Goal: Task Accomplishment & Management: Use online tool/utility

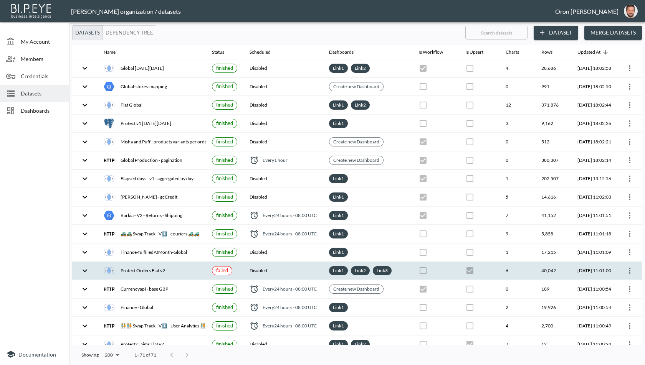
click at [318, 265] on th "Disabled" at bounding box center [282, 271] width 79 height 18
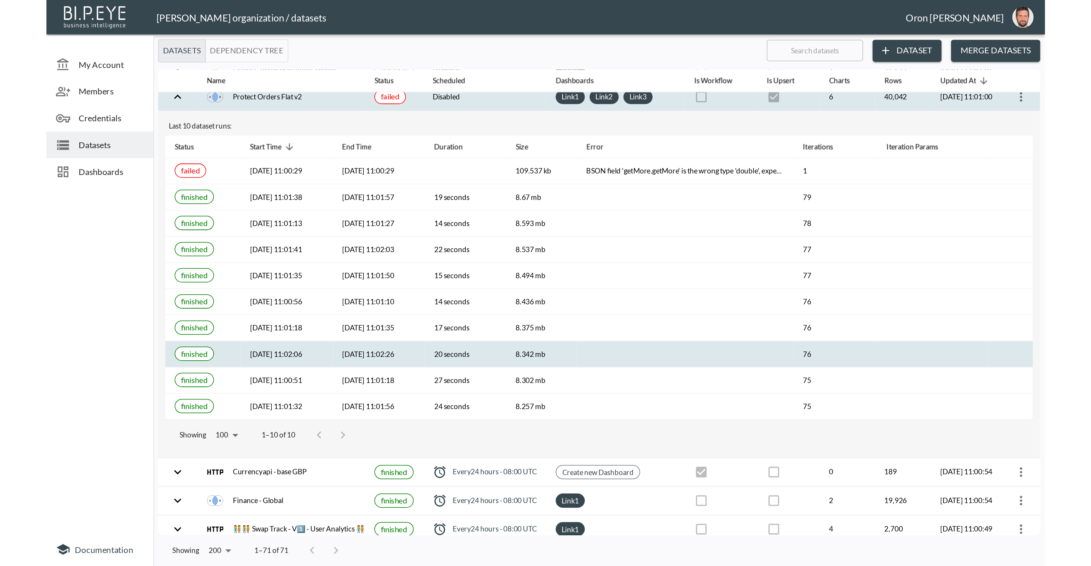
scroll to position [210, 0]
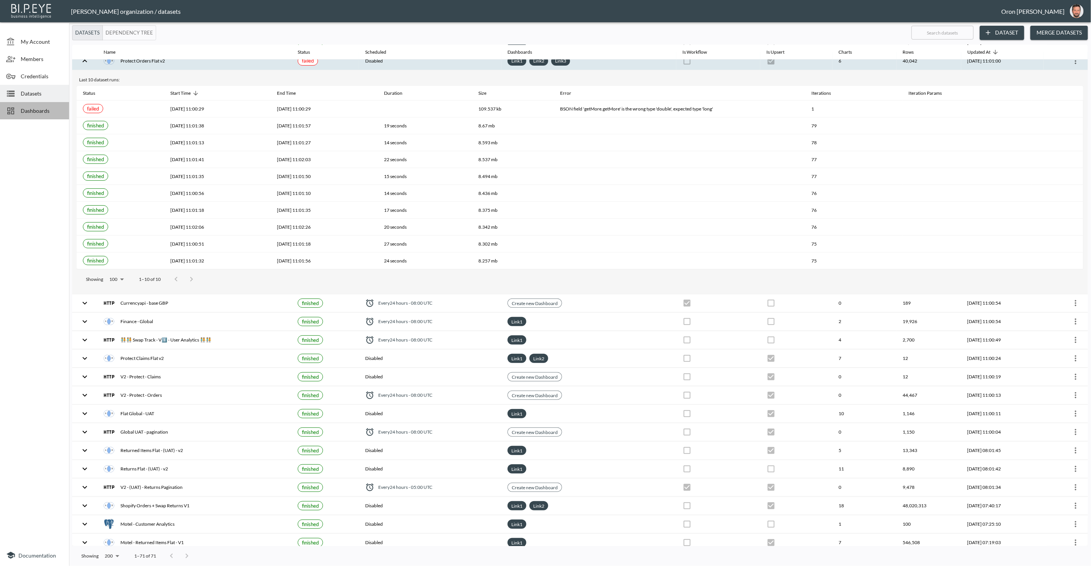
click at [51, 114] on span "Dashboards" at bounding box center [42, 111] width 42 height 8
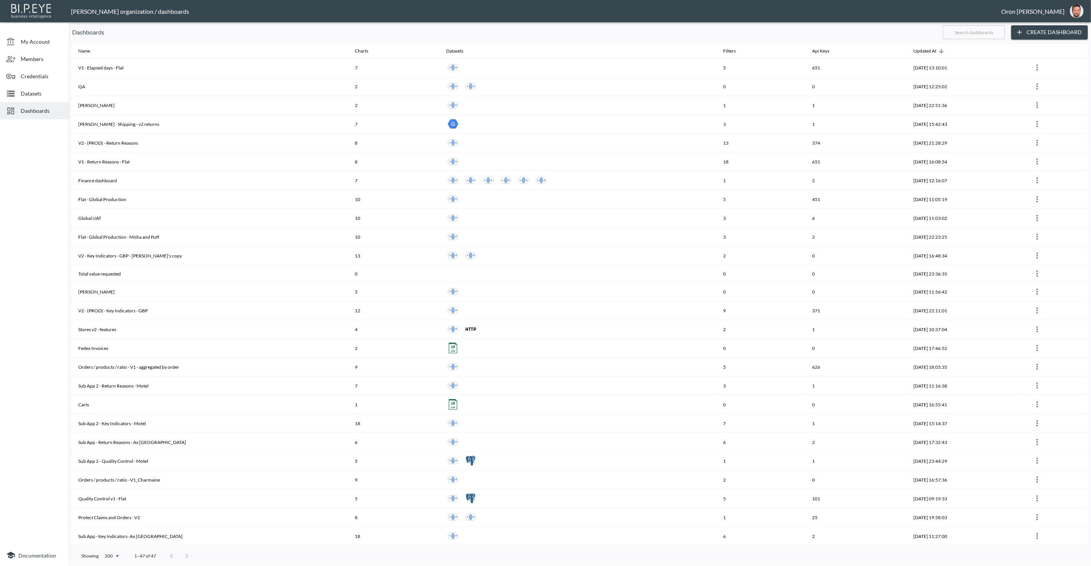
click at [644, 31] on input "text" at bounding box center [974, 32] width 62 height 19
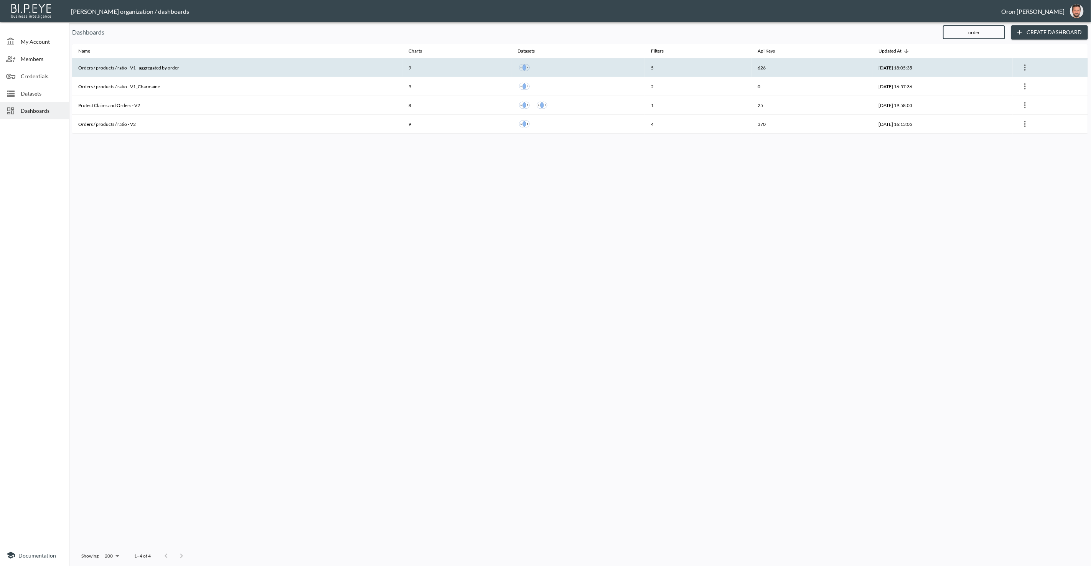
type input "order"
click at [328, 64] on th "Orders / products / ratio - V1 - aggregated by order" at bounding box center [237, 67] width 330 height 19
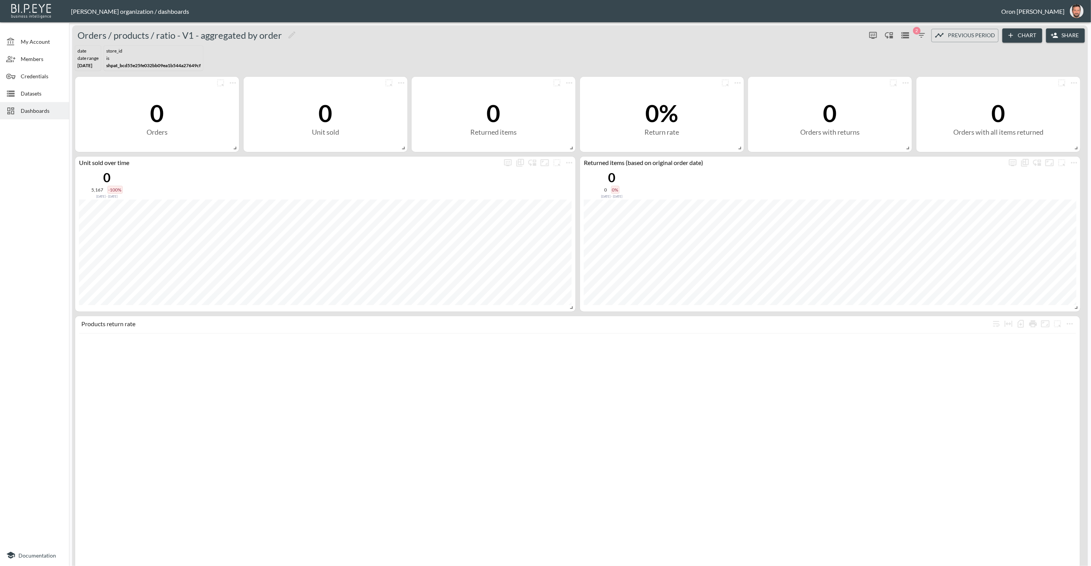
click at [644, 33] on icon "button" at bounding box center [921, 35] width 9 height 9
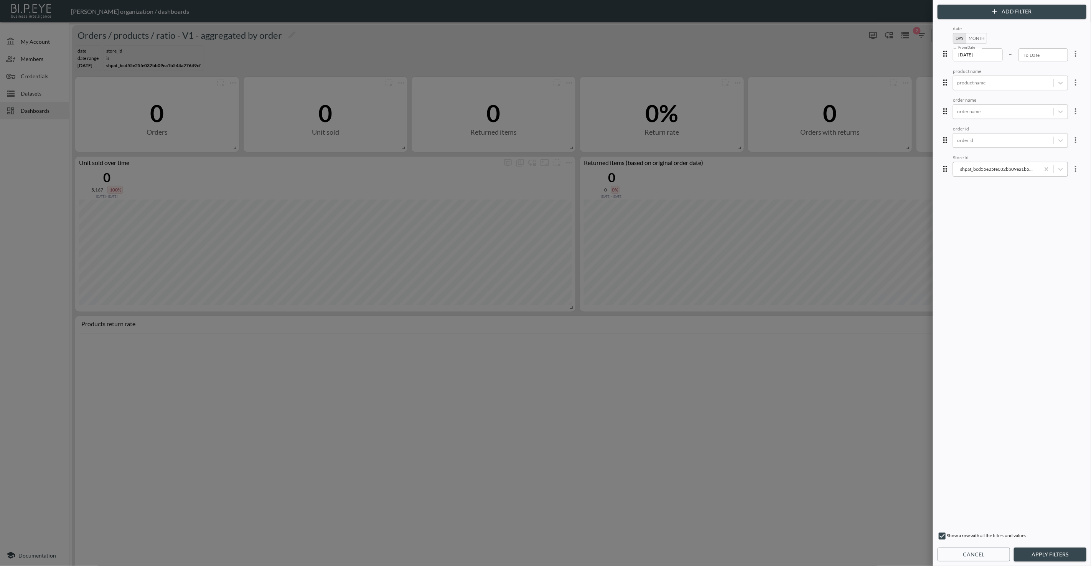
drag, startPoint x: 1041, startPoint y: 167, endPoint x: 1022, endPoint y: 168, distance: 18.8
click at [644, 168] on div at bounding box center [1004, 168] width 92 height 7
click at [644, 79] on div "1641333822646x376265636516724740" at bounding box center [1016, 75] width 134 height 12
drag, startPoint x: 1044, startPoint y: 556, endPoint x: 1044, endPoint y: 549, distance: 6.5
click at [644, 365] on button "Apply Filters" at bounding box center [1050, 555] width 73 height 14
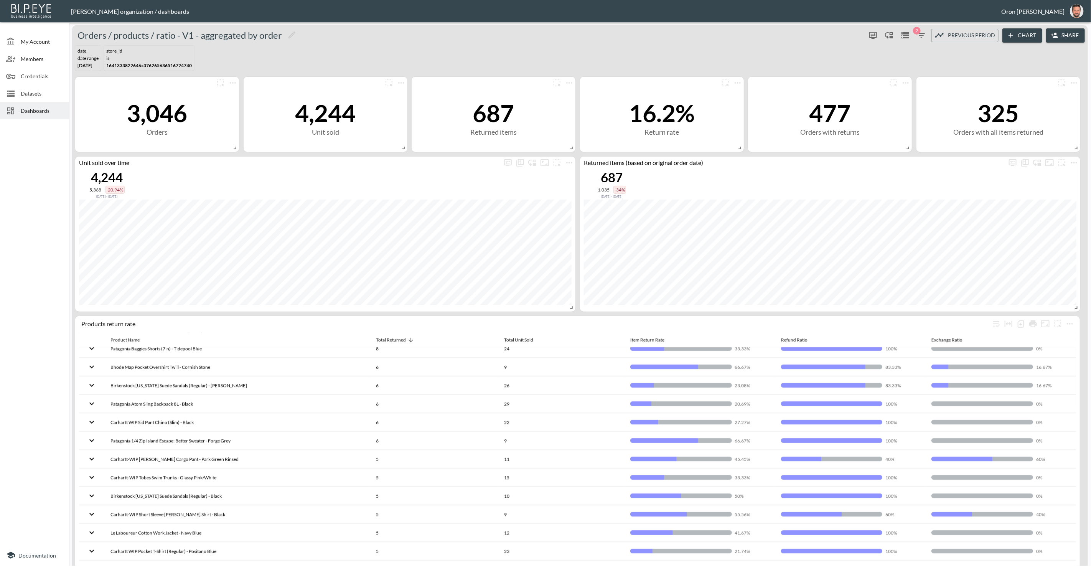
scroll to position [36, 0]
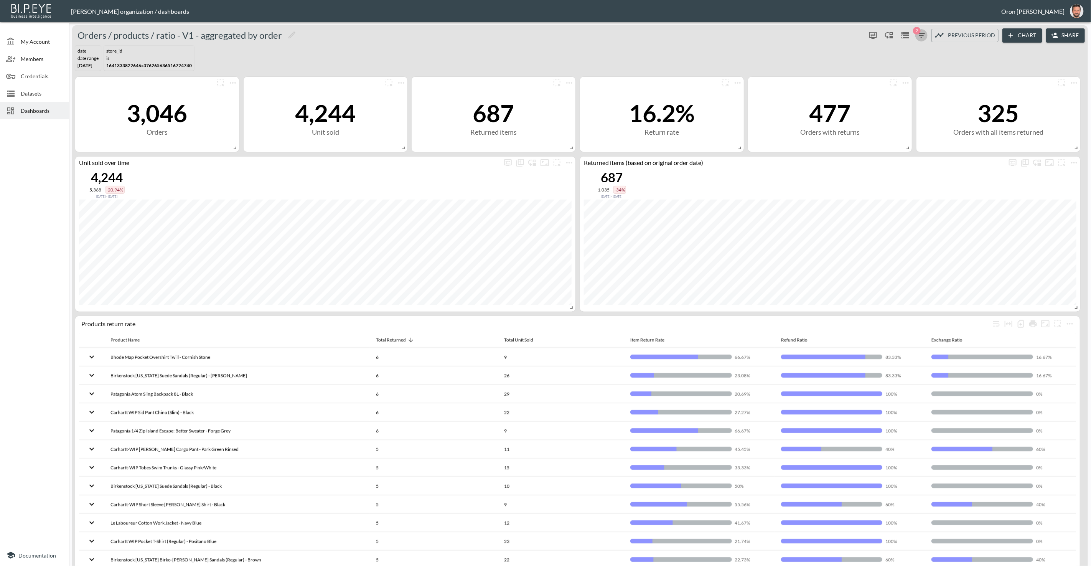
click at [644, 30] on span "2" at bounding box center [917, 31] width 8 height 8
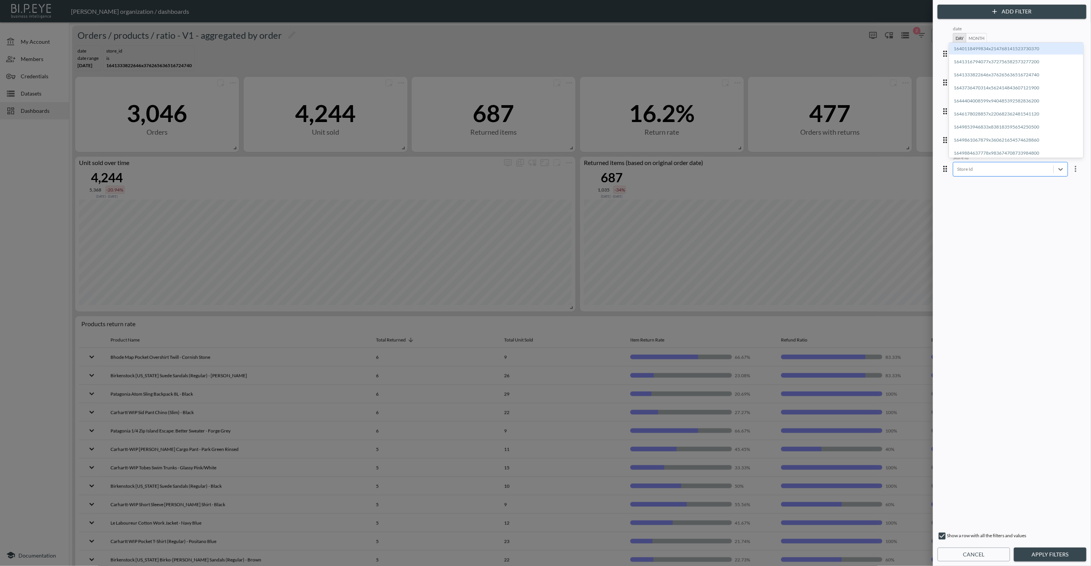
click at [644, 166] on div at bounding box center [1004, 168] width 92 height 7
click at [644, 123] on div "1649853946833x838183595654250500" at bounding box center [1016, 127] width 134 height 12
click at [644, 365] on button "Apply Filters" at bounding box center [1050, 555] width 73 height 14
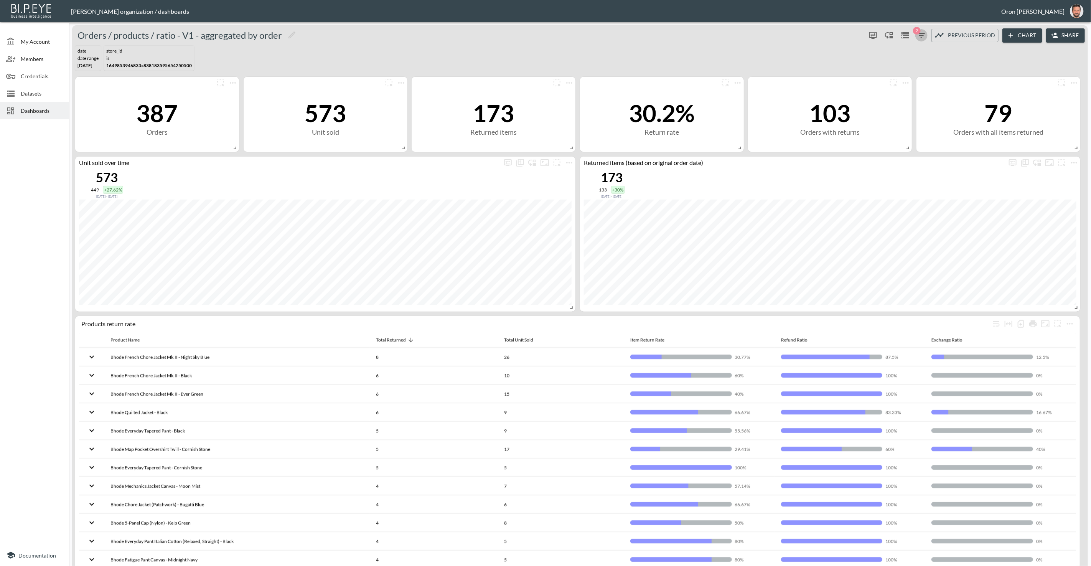
click at [644, 35] on icon "button" at bounding box center [921, 35] width 7 height 5
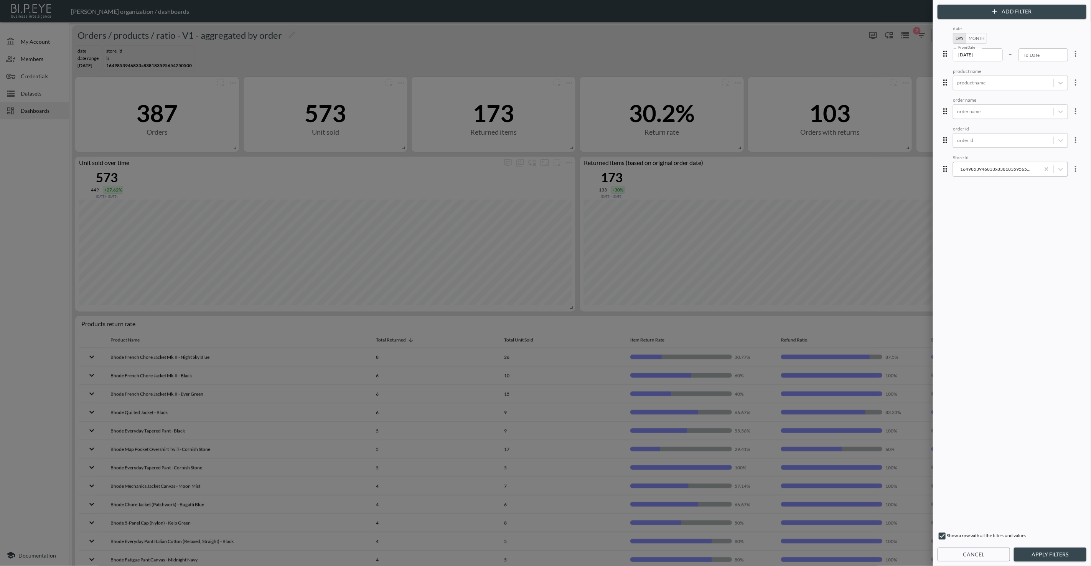
click at [644, 166] on div "1649853946833x838183595654250500" at bounding box center [997, 168] width 79 height 7
click at [644, 365] on div "Cancel Apply Filters" at bounding box center [1012, 555] width 149 height 14
click at [644, 365] on button "Apply Filters" at bounding box center [1050, 555] width 73 height 14
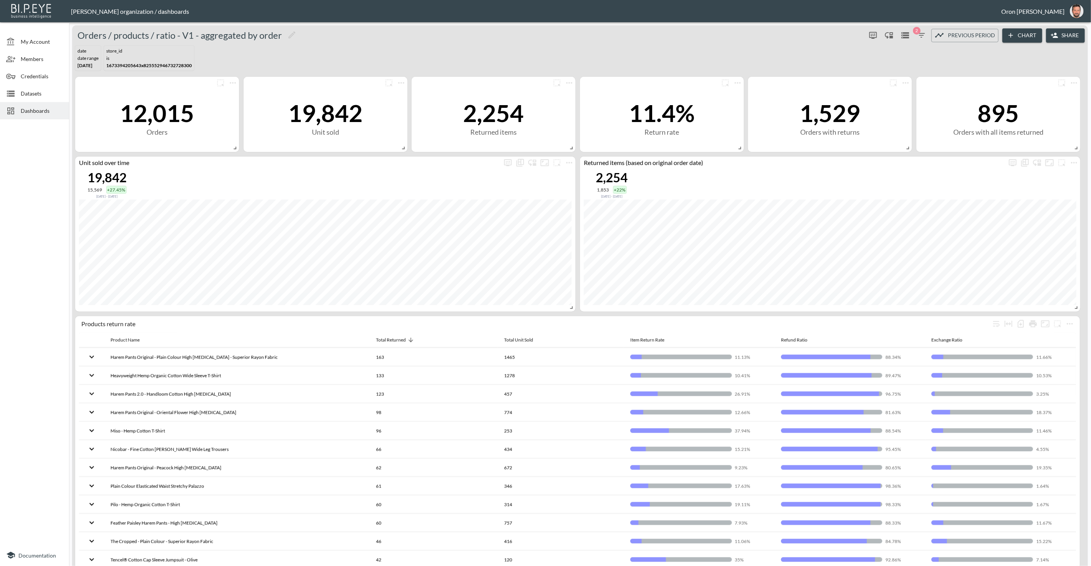
click at [36, 74] on span "Credentials" at bounding box center [42, 76] width 42 height 8
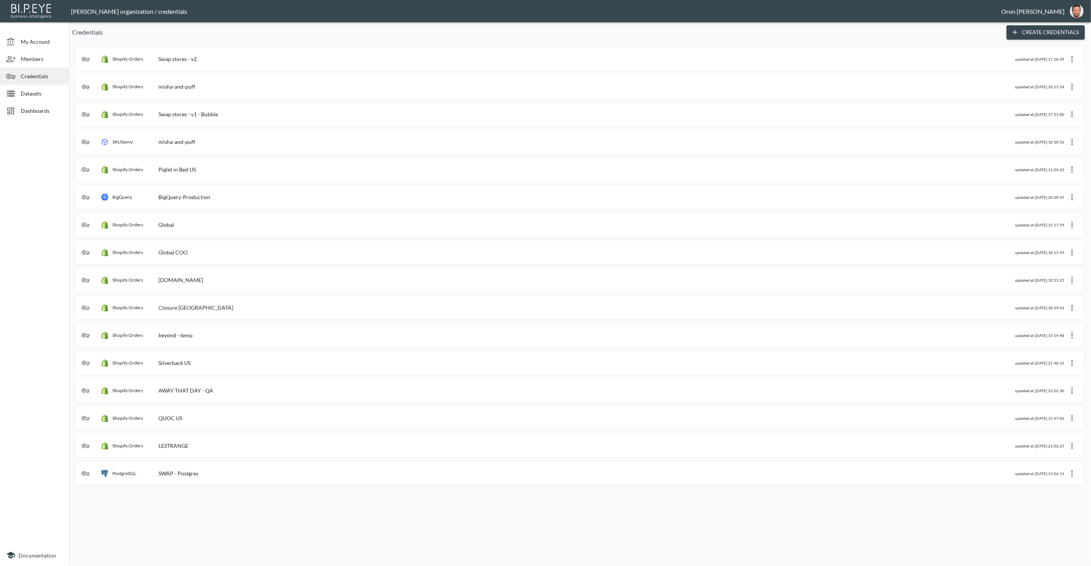
click at [269, 121] on div "Shopify Orders Swap stores - v1 - Bubble updated at: [DATE] 17:51:00" at bounding box center [580, 114] width 1009 height 24
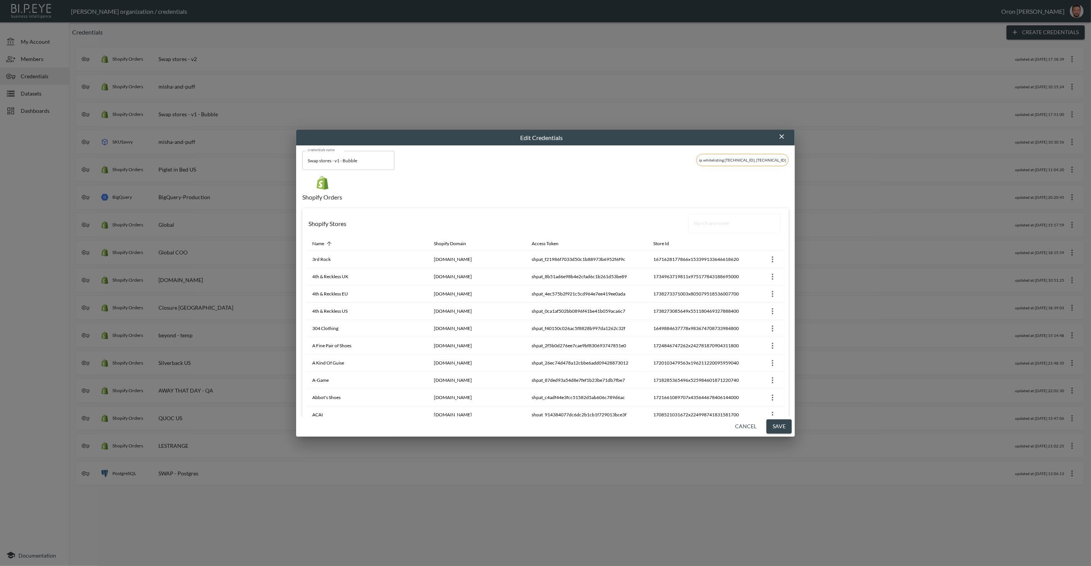
click at [644, 193] on div "Shopify Orders" at bounding box center [545, 192] width 487 height 32
click at [644, 220] on input "Search any name" at bounding box center [735, 223] width 92 height 19
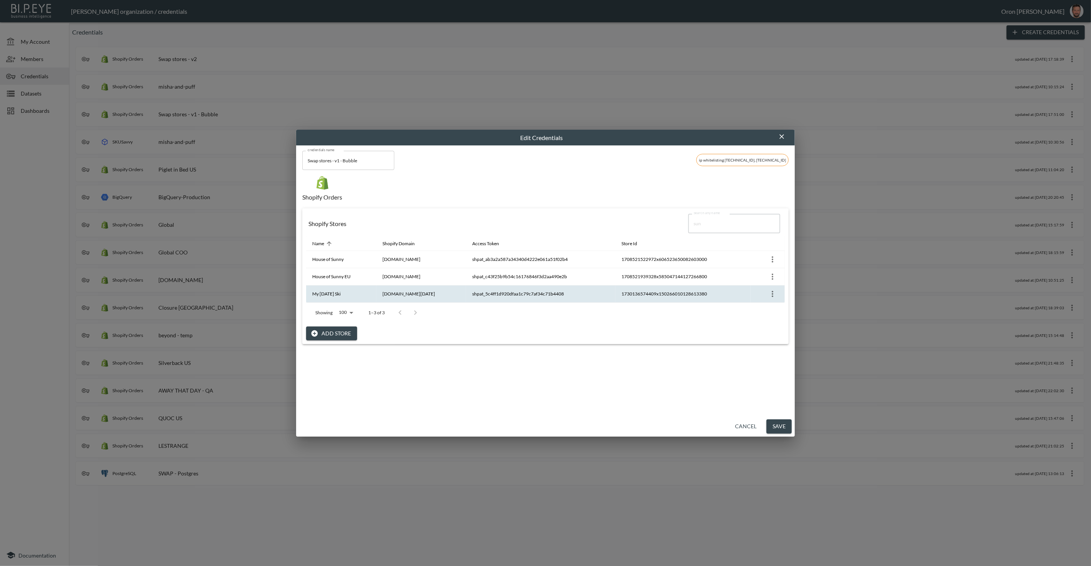
type input "sun"
click at [644, 290] on th "1730136574409x150266010128613380" at bounding box center [683, 294] width 135 height 17
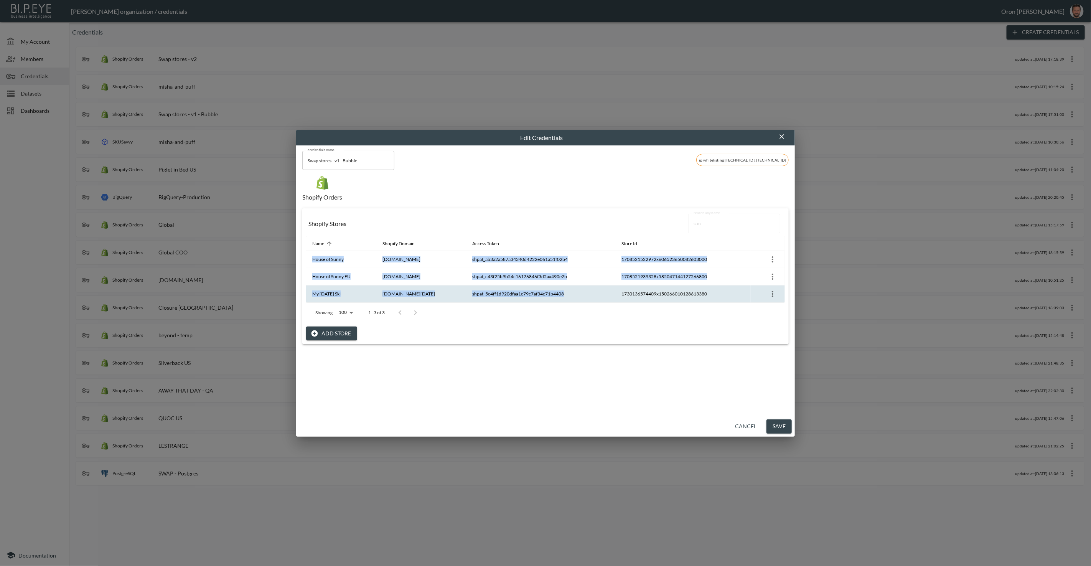
click at [644, 290] on th "1730136574409x150266010128613380" at bounding box center [683, 294] width 135 height 17
copy table "Name Shopify Domain Access Token Store Id House of Sunny [DOMAIN_NAME] shpat_ab…"
click at [644, 134] on icon "button" at bounding box center [782, 137] width 8 height 8
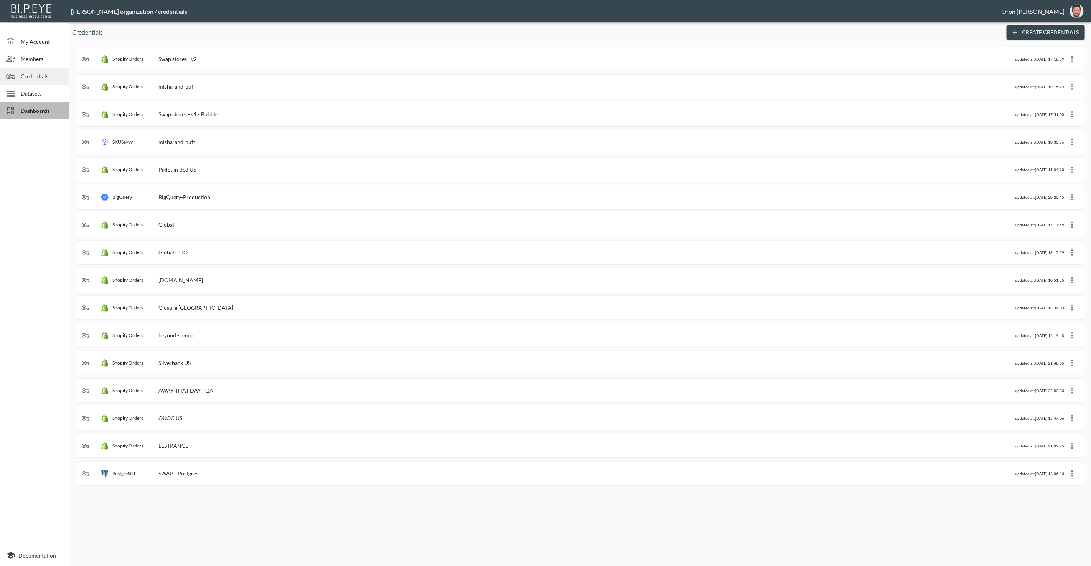
drag, startPoint x: 30, startPoint y: 107, endPoint x: 18, endPoint y: 110, distance: 11.5
click at [29, 107] on span "Dashboards" at bounding box center [42, 111] width 42 height 8
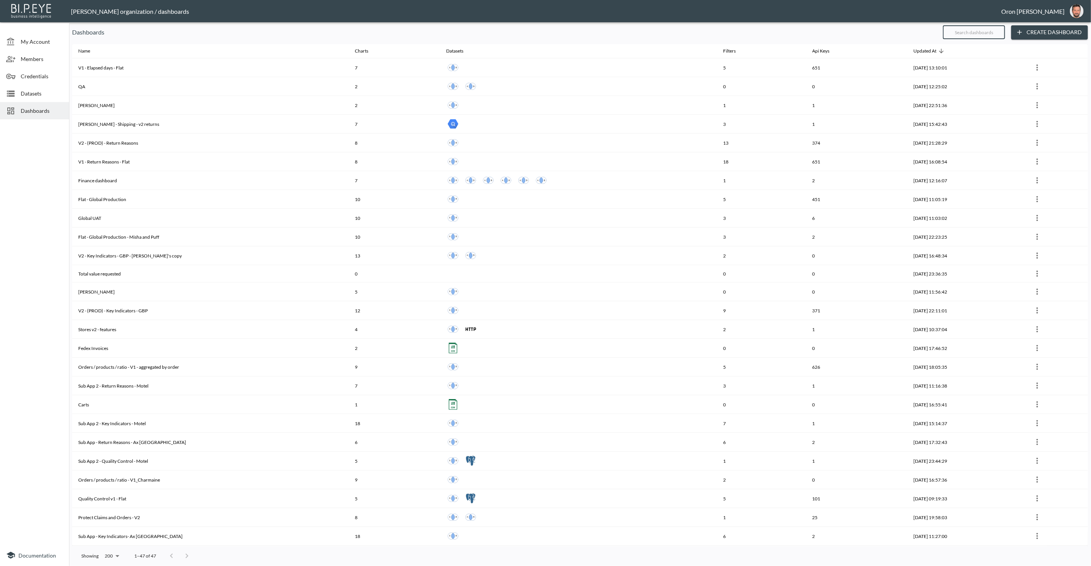
click at [644, 30] on input "text" at bounding box center [974, 32] width 62 height 19
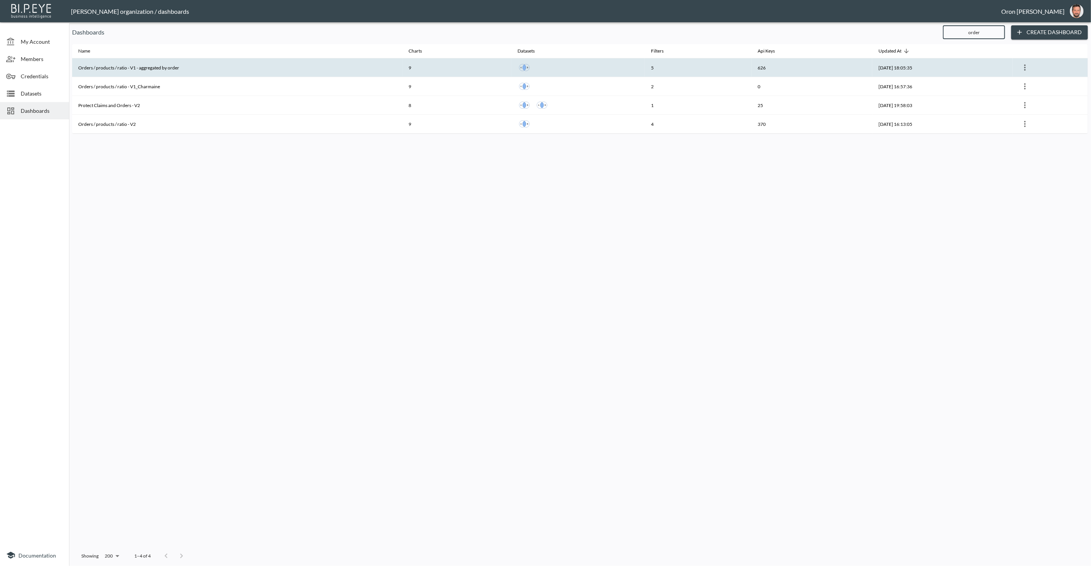
type input "order"
click at [285, 64] on th "Orders / products / ratio - V1 - aggregated by order" at bounding box center [237, 67] width 330 height 19
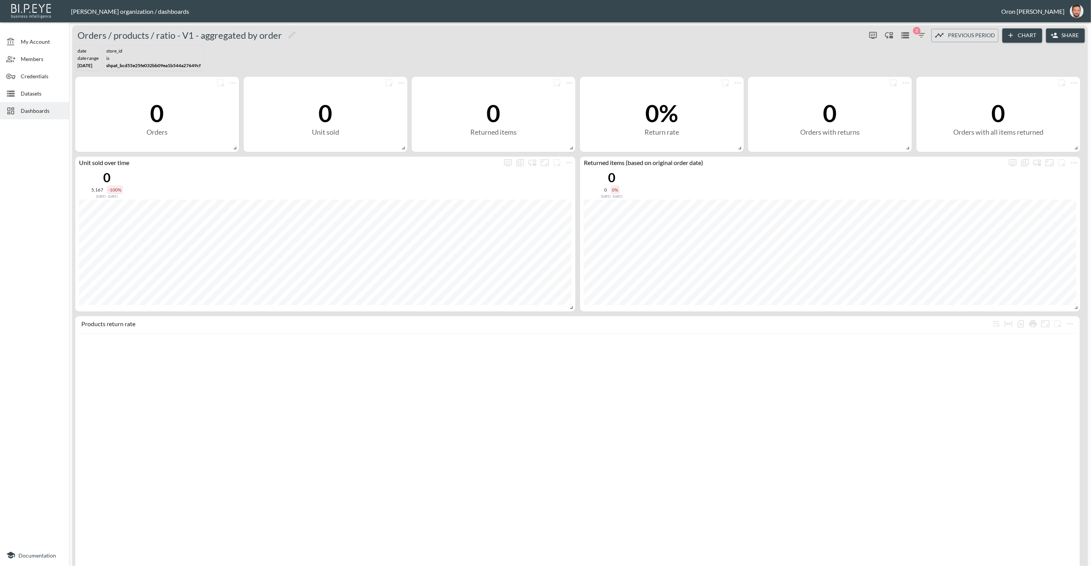
click at [644, 31] on span "2" at bounding box center [917, 31] width 8 height 8
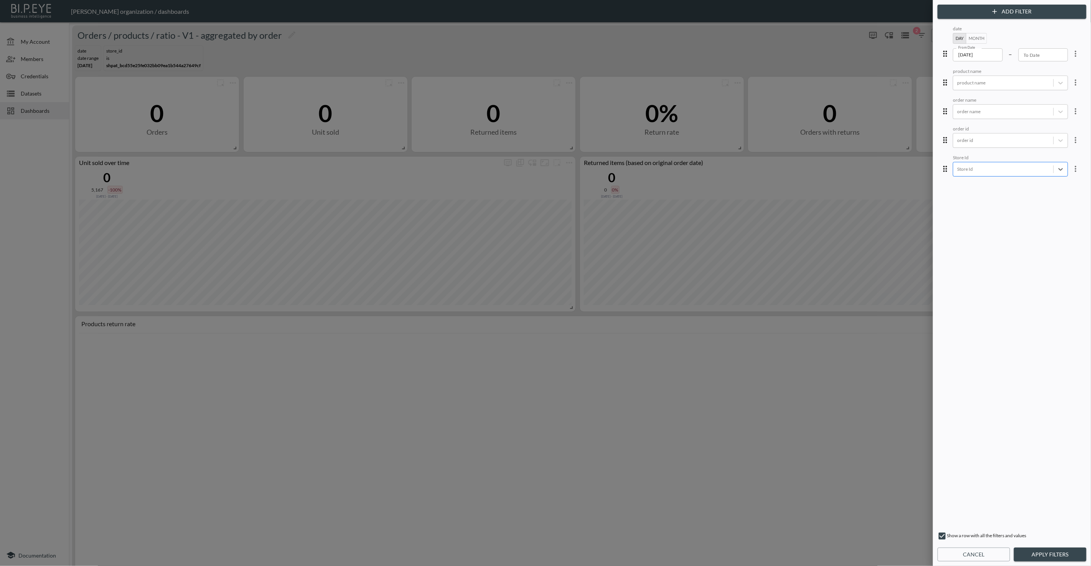
drag, startPoint x: 1044, startPoint y: 167, endPoint x: 1029, endPoint y: 168, distance: 15.4
click at [644, 168] on div at bounding box center [1004, 168] width 92 height 7
paste input "1730136574409x150266010128613380"
type input "1730136574409x150266010128613380"
click at [644, 53] on div "1730136574409x150266010128613380" at bounding box center [1016, 49] width 134 height 12
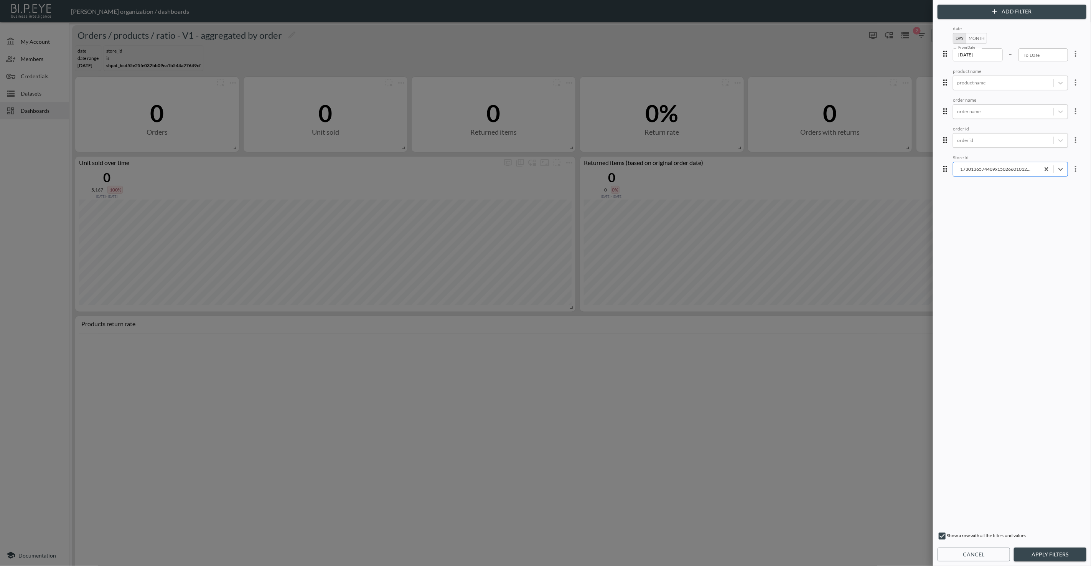
click at [644, 165] on div "1730136574409x150266010128613380" at bounding box center [997, 169] width 79 height 9
click at [644, 168] on div at bounding box center [1004, 168] width 92 height 7
paste input "1730136574409x150266010128613380"
type input "1730136574409x150266010128613380"
click at [644, 365] on button "Apply Filters" at bounding box center [1050, 555] width 73 height 14
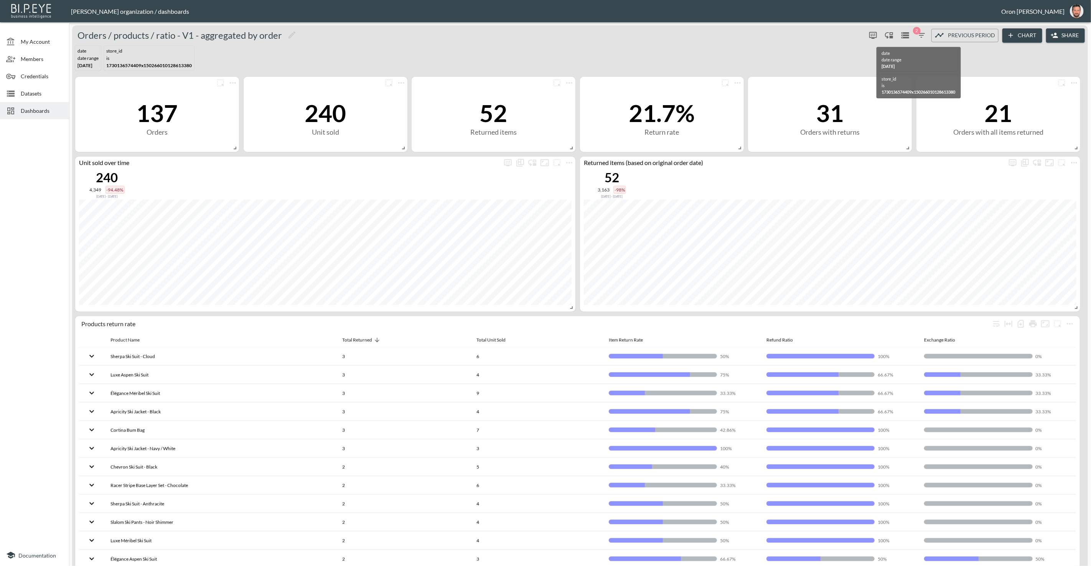
click at [644, 34] on icon "button" at bounding box center [921, 35] width 9 height 9
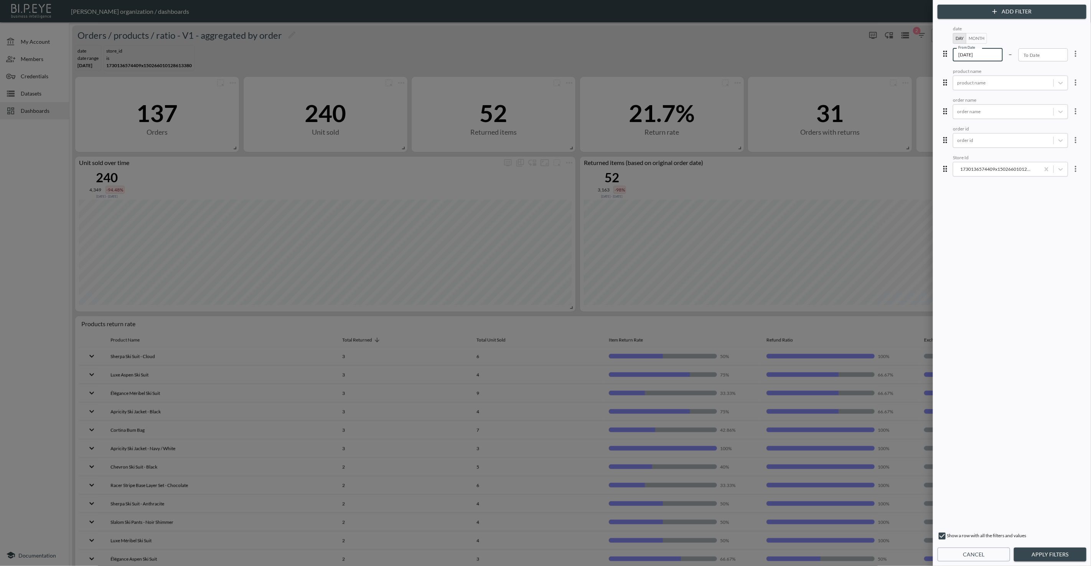
click at [644, 52] on input "[DATE]" at bounding box center [978, 54] width 50 height 13
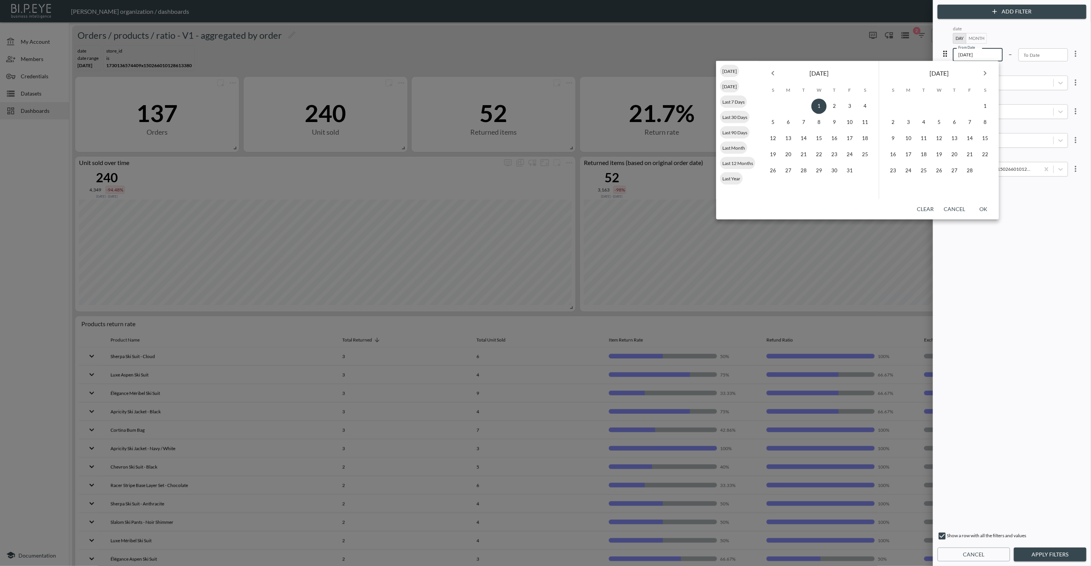
type input "[DATE]"
click at [644, 203] on button "OK" at bounding box center [984, 209] width 25 height 14
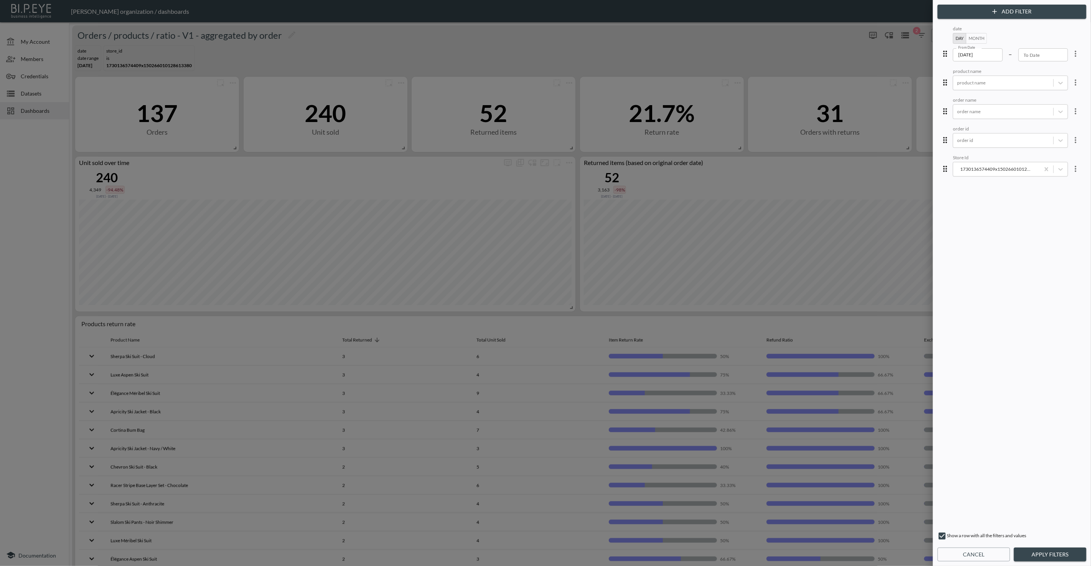
drag, startPoint x: 1076, startPoint y: 555, endPoint x: 1030, endPoint y: 479, distance: 89.3
click at [644, 365] on button "Apply Filters" at bounding box center [1050, 555] width 73 height 14
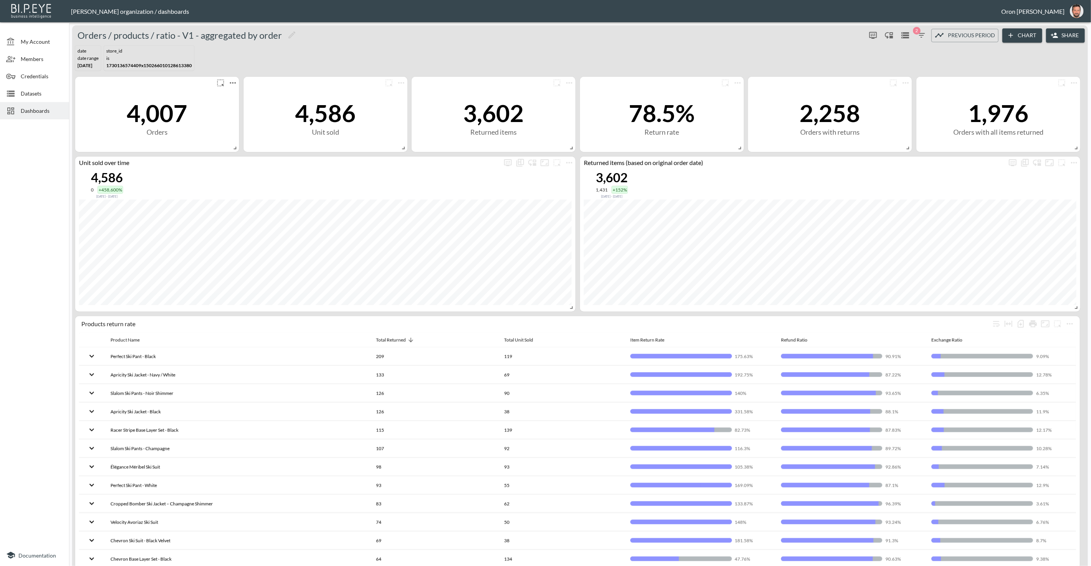
click at [235, 81] on icon "more" at bounding box center [232, 82] width 9 height 9
click at [243, 92] on li "Edit" at bounding box center [233, 97] width 60 height 14
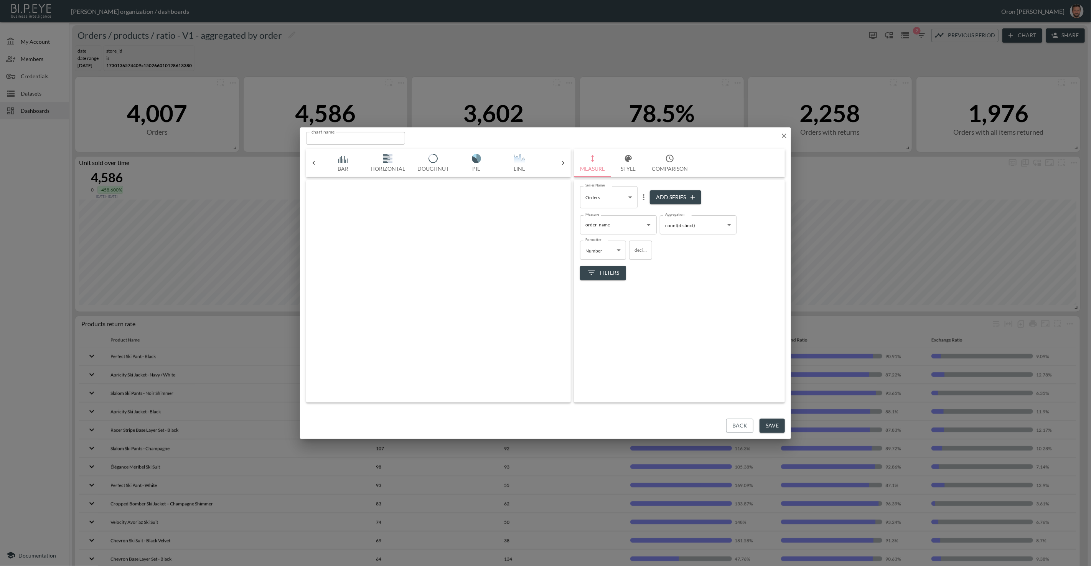
scroll to position [0, 40]
click at [644, 154] on button "Comparison" at bounding box center [670, 163] width 48 height 28
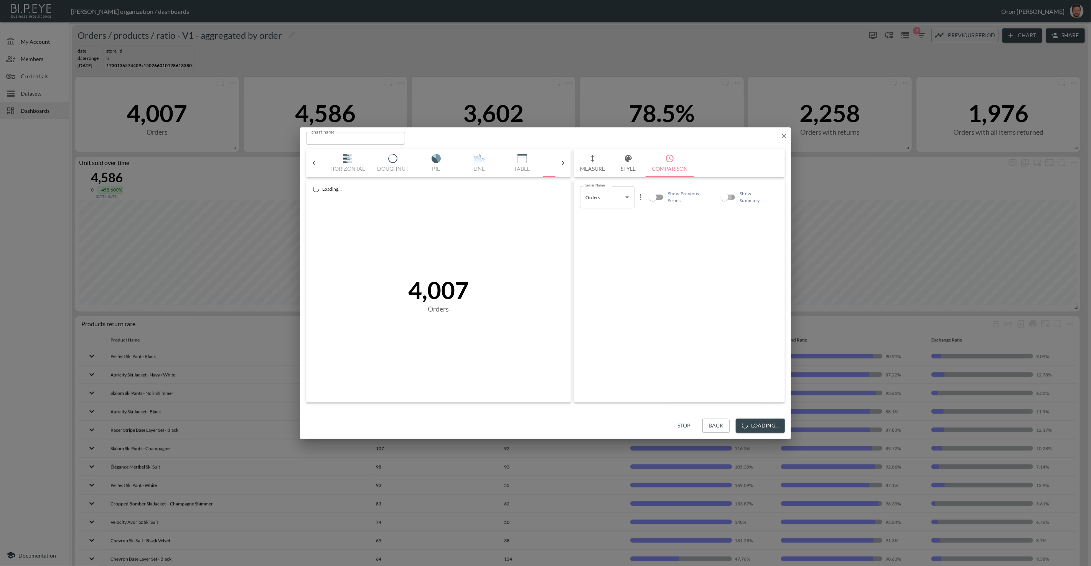
click at [644, 197] on input "Show Summary" at bounding box center [725, 197] width 44 height 15
checkbox input "true"
click at [644, 134] on icon "button" at bounding box center [785, 136] width 8 height 8
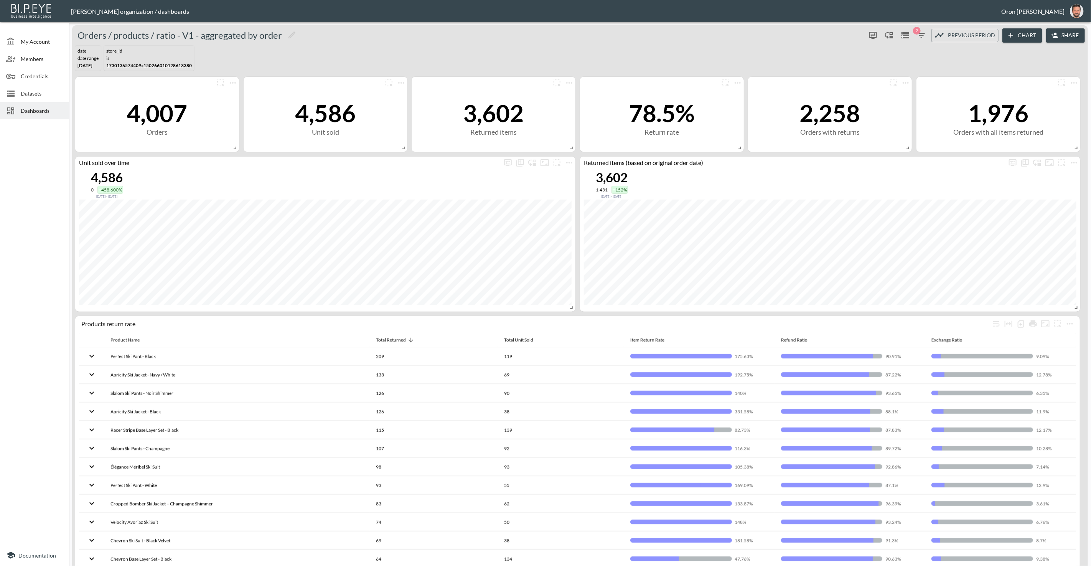
click at [644, 33] on span "2" at bounding box center [917, 31] width 8 height 8
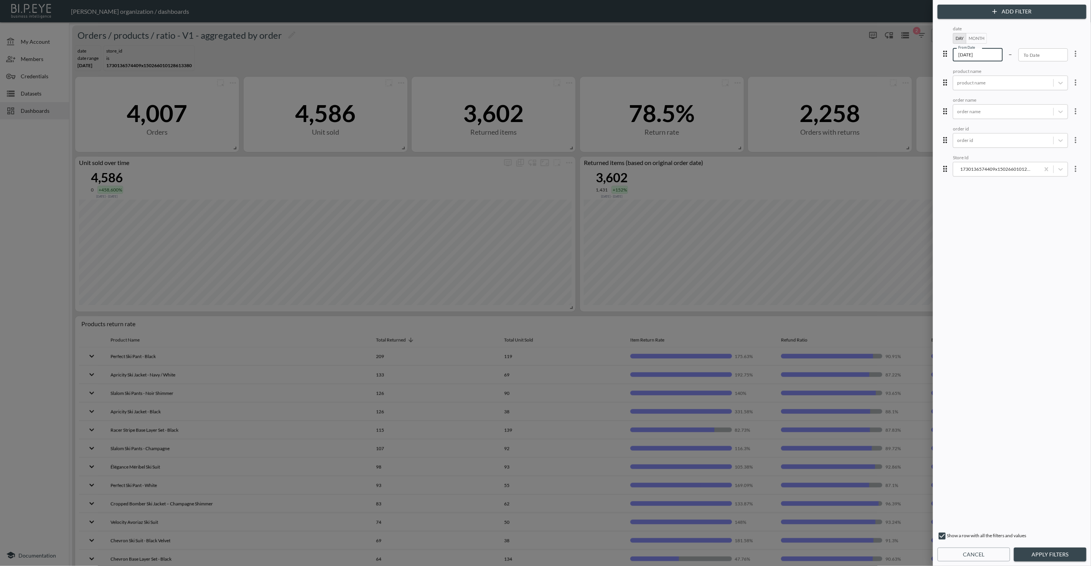
click at [644, 54] on input "[DATE]" at bounding box center [978, 54] width 50 height 13
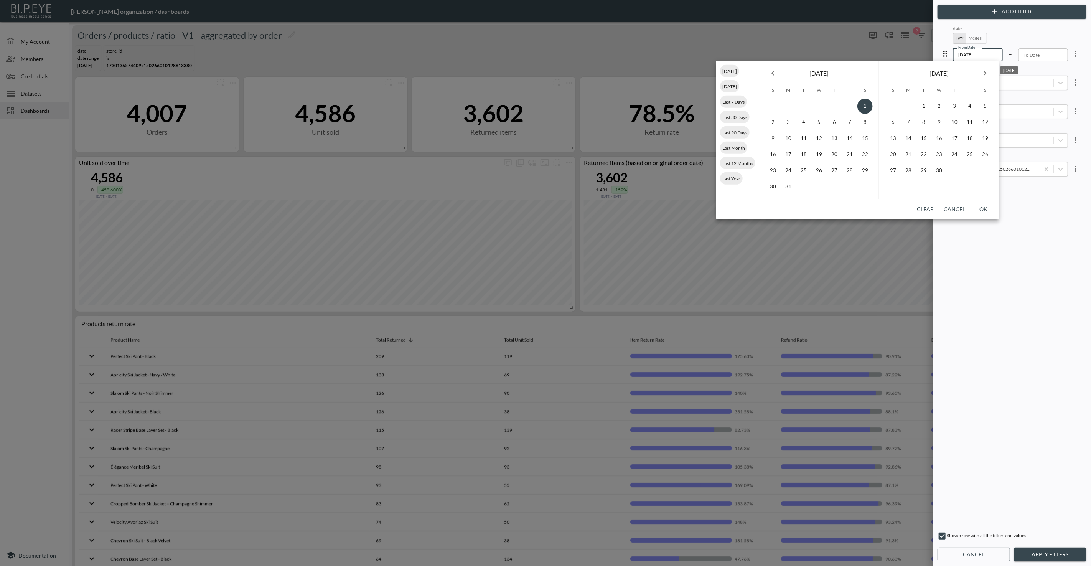
type input "[DATE]"
click at [644, 213] on button "OK" at bounding box center [984, 209] width 25 height 14
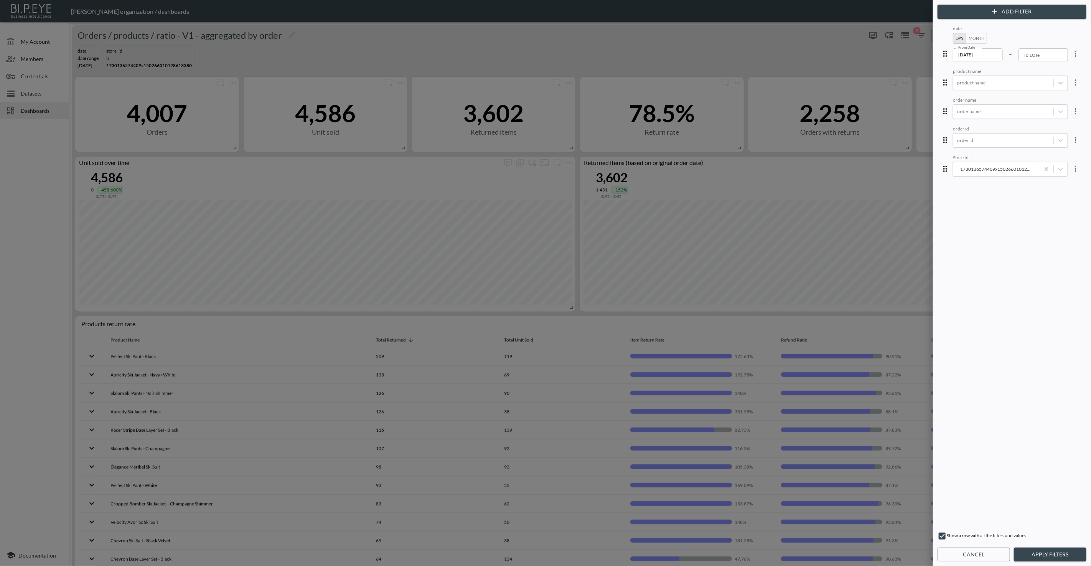
click at [644, 365] on button "Apply Filters" at bounding box center [1050, 555] width 73 height 14
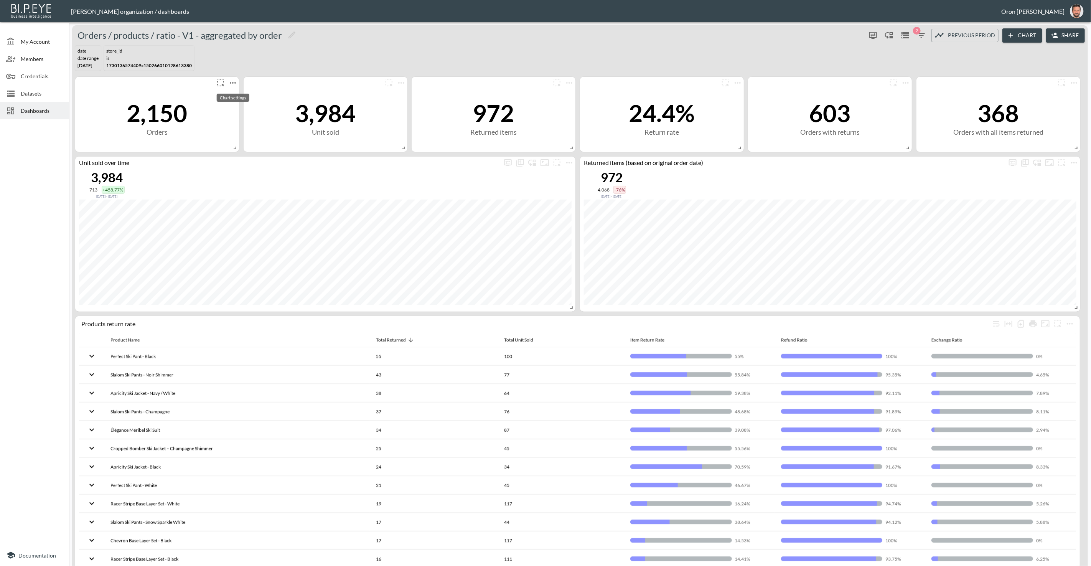
click at [234, 82] on icon "more" at bounding box center [232, 82] width 9 height 9
click at [236, 95] on li "Edit" at bounding box center [233, 97] width 60 height 14
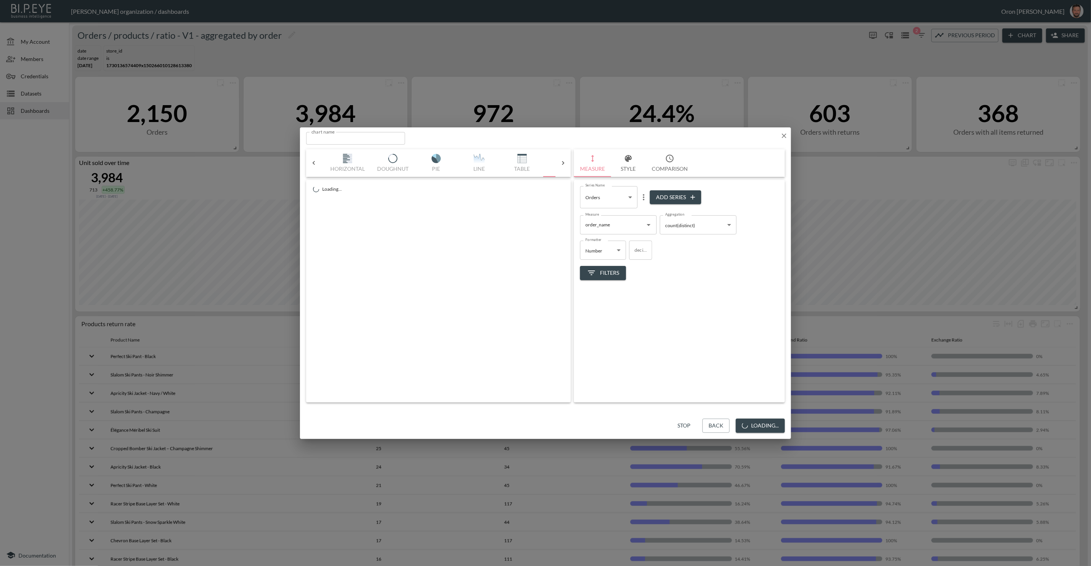
click at [644, 156] on icon "button" at bounding box center [669, 158] width 9 height 9
click at [644, 196] on input "Show Summary" at bounding box center [725, 197] width 44 height 15
checkbox input "true"
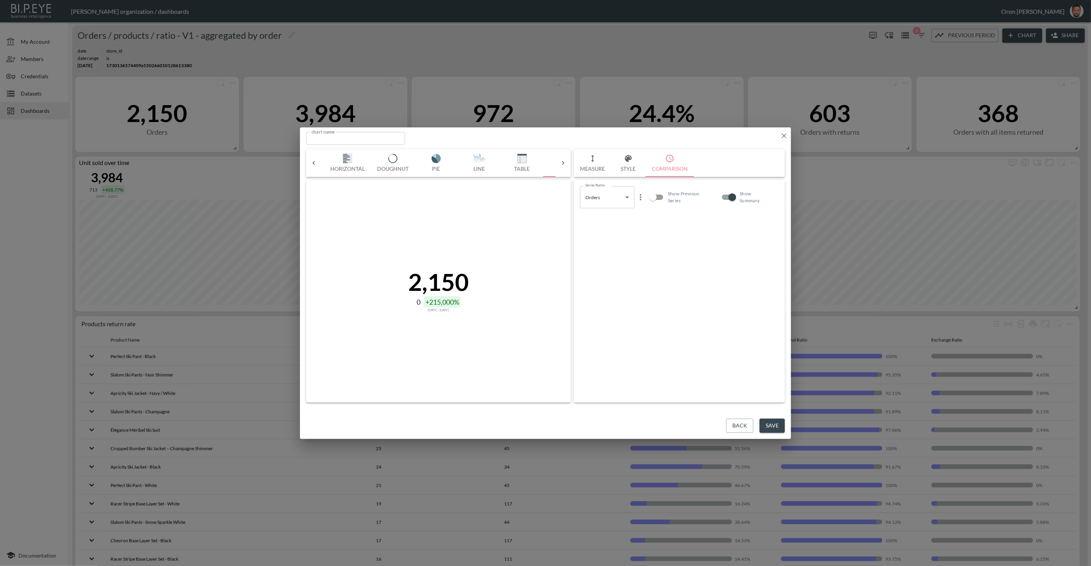
click at [644, 198] on input "Show Previous Series" at bounding box center [653, 197] width 44 height 15
click at [644, 198] on input "Show Previous Series" at bounding box center [661, 197] width 44 height 15
click at [644, 198] on input "Show Previous Series" at bounding box center [653, 197] width 44 height 15
checkbox input "true"
click at [644, 201] on input "Show Summary" at bounding box center [733, 197] width 44 height 15
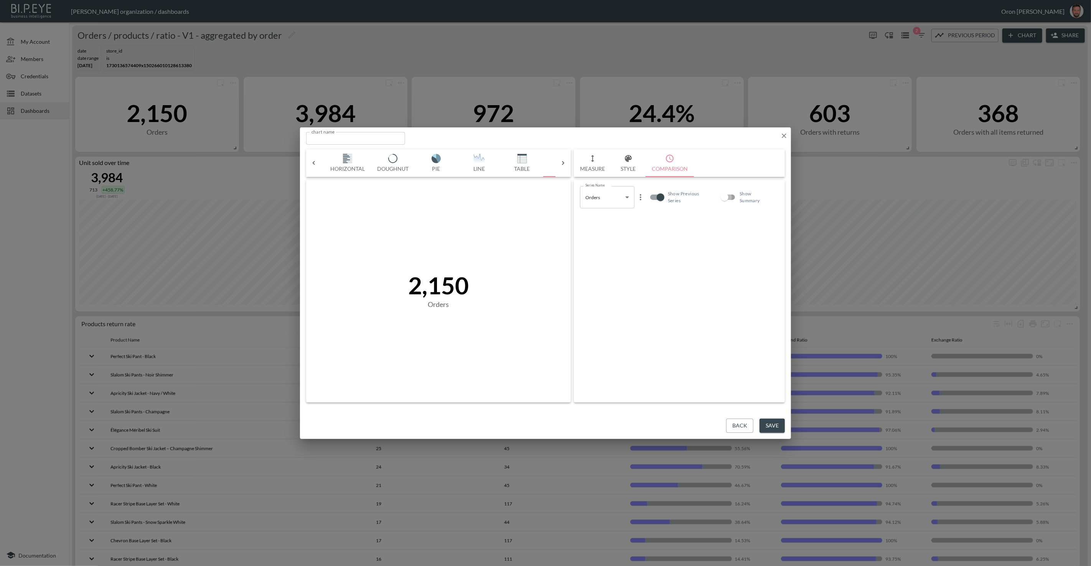
click at [644, 201] on input "Show Summary" at bounding box center [725, 197] width 44 height 15
checkbox input "true"
click at [644, 365] on button "Save" at bounding box center [772, 426] width 25 height 14
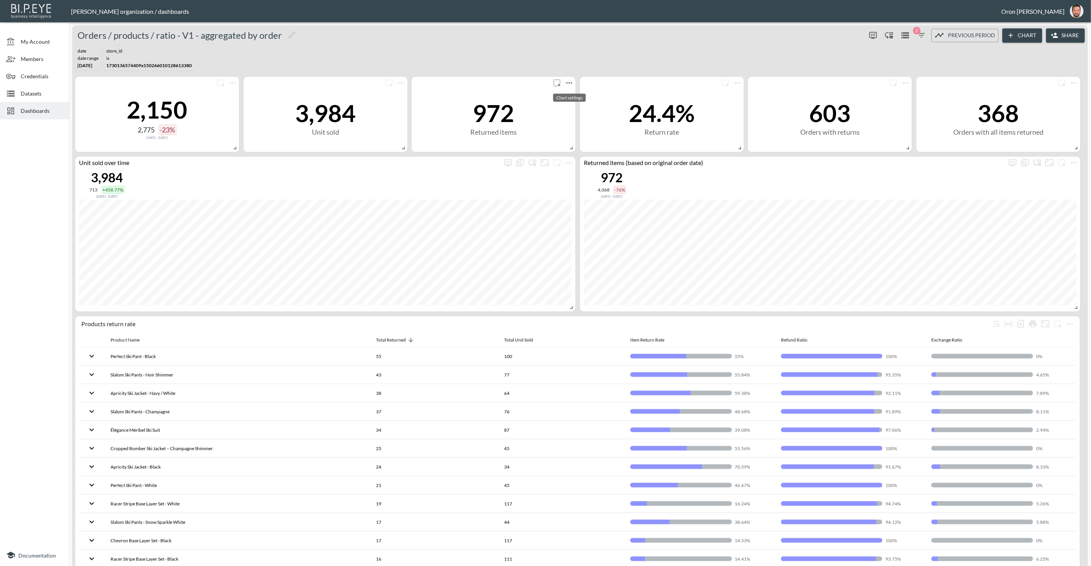
click at [573, 81] on icon "more" at bounding box center [569, 82] width 9 height 9
click at [571, 95] on li "Edit" at bounding box center [569, 97] width 60 height 14
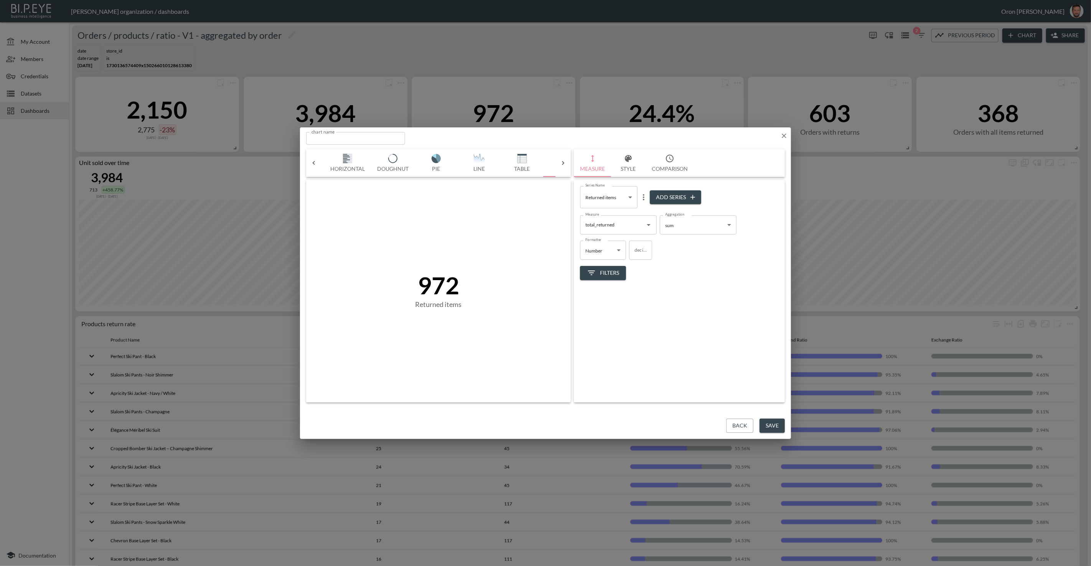
click at [644, 159] on button "Comparison" at bounding box center [670, 163] width 48 height 28
drag, startPoint x: 729, startPoint y: 200, endPoint x: 672, endPoint y: 199, distance: 57.2
click at [644, 200] on input "Show Summary" at bounding box center [725, 197] width 44 height 15
checkbox input "true"
click at [644, 196] on input "Show Previous Series" at bounding box center [653, 197] width 44 height 15
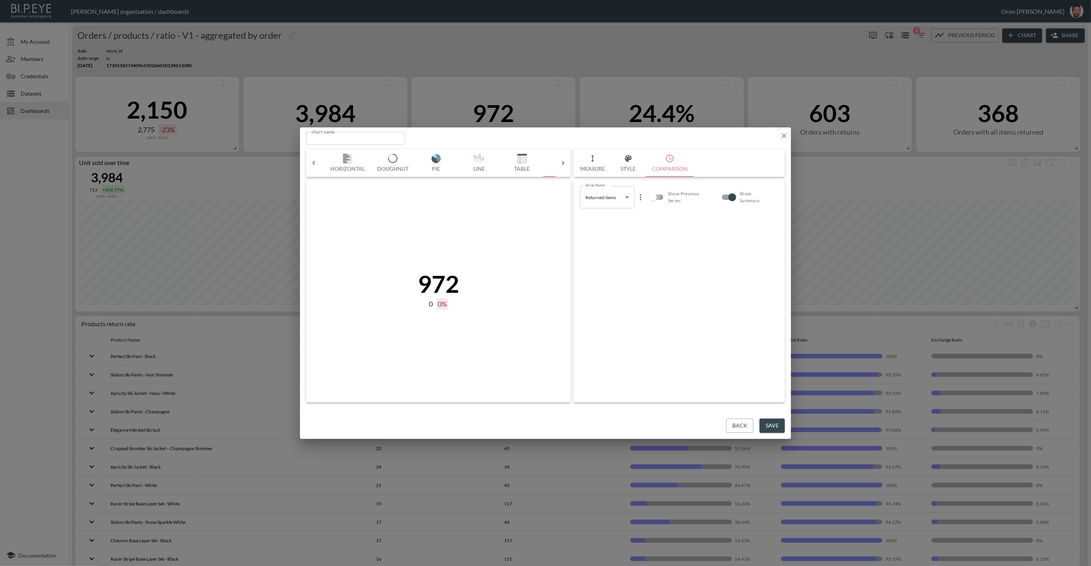
checkbox input "true"
click at [644, 365] on button "Save" at bounding box center [772, 426] width 25 height 14
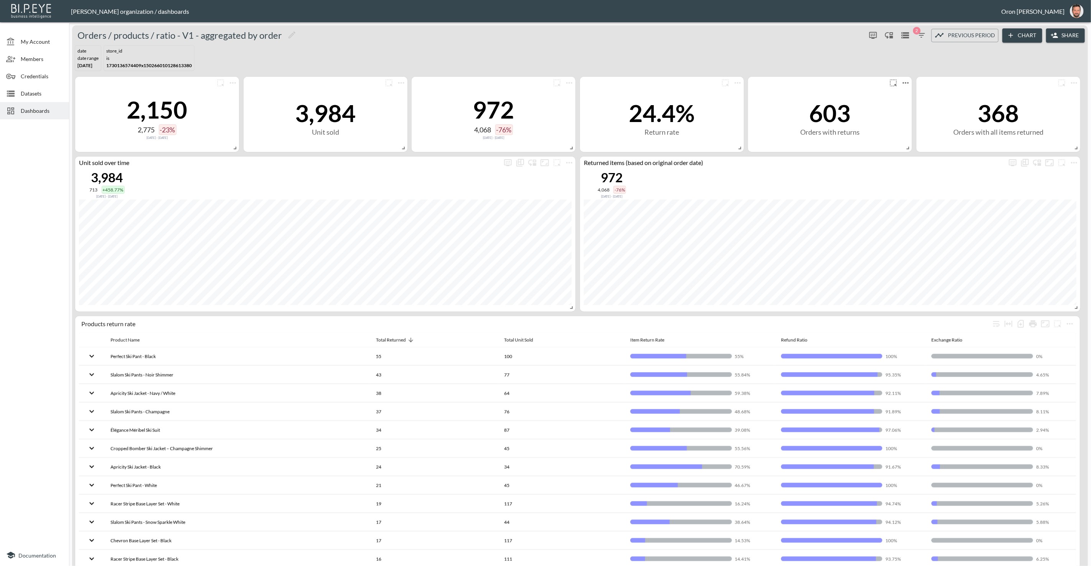
click at [644, 82] on icon "more" at bounding box center [906, 82] width 9 height 9
click at [644, 97] on li "Edit" at bounding box center [906, 97] width 60 height 14
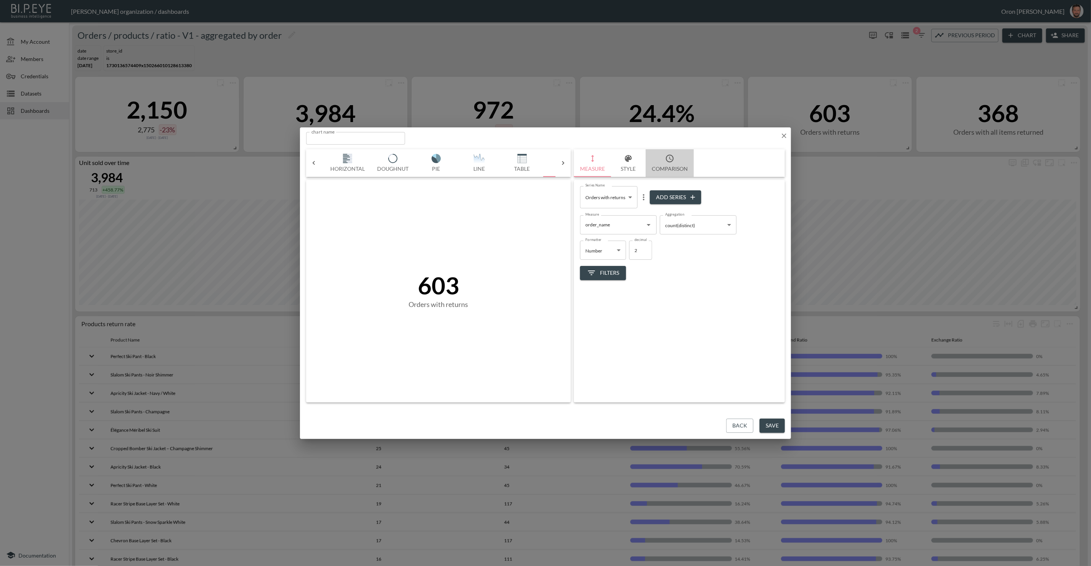
click at [644, 160] on button "Comparison" at bounding box center [670, 163] width 48 height 28
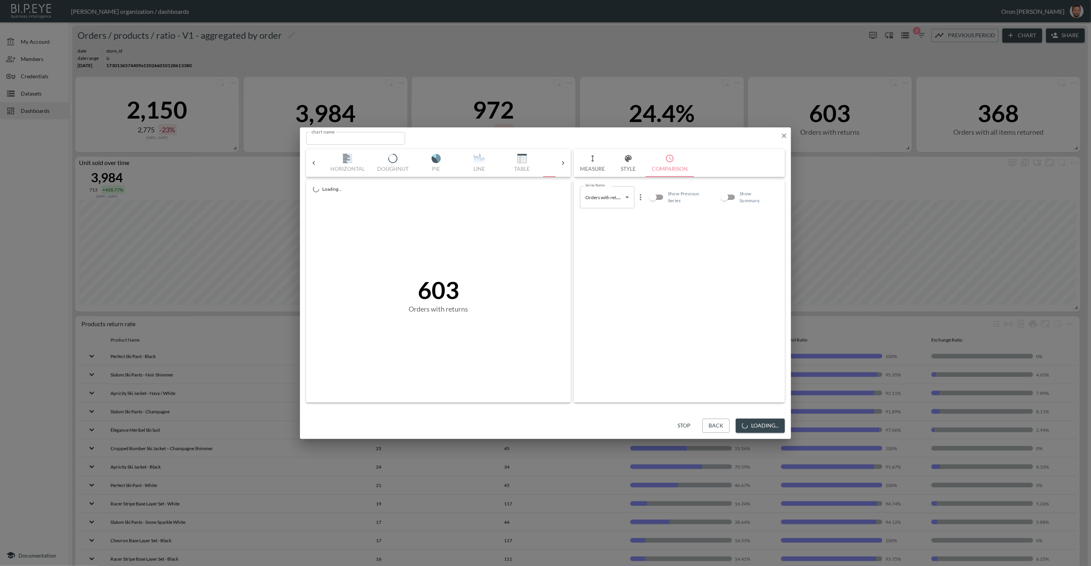
click at [591, 160] on icon "button" at bounding box center [592, 158] width 3 height 7
click at [610, 195] on body "BI.P.EYE, Interactive Analytics Dashboards - app [PERSON_NAME] organization / d…" at bounding box center [545, 283] width 1091 height 566
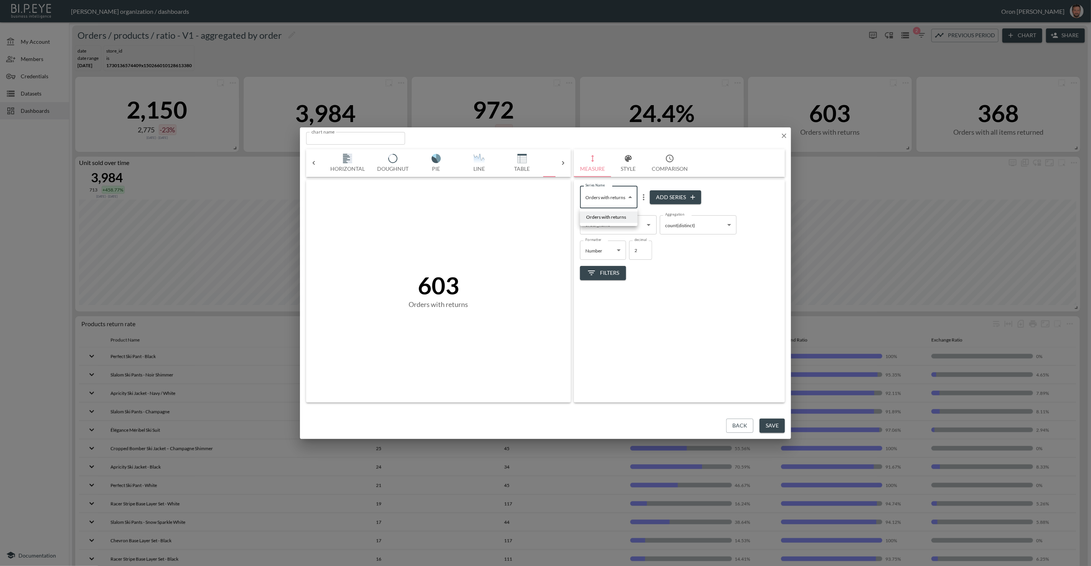
click at [644, 293] on div at bounding box center [545, 283] width 1091 height 566
click at [644, 163] on button "Comparison" at bounding box center [670, 163] width 48 height 28
drag, startPoint x: 731, startPoint y: 200, endPoint x: 669, endPoint y: 199, distance: 62.2
click at [644, 200] on input "Show Summary" at bounding box center [725, 197] width 44 height 15
checkbox input "true"
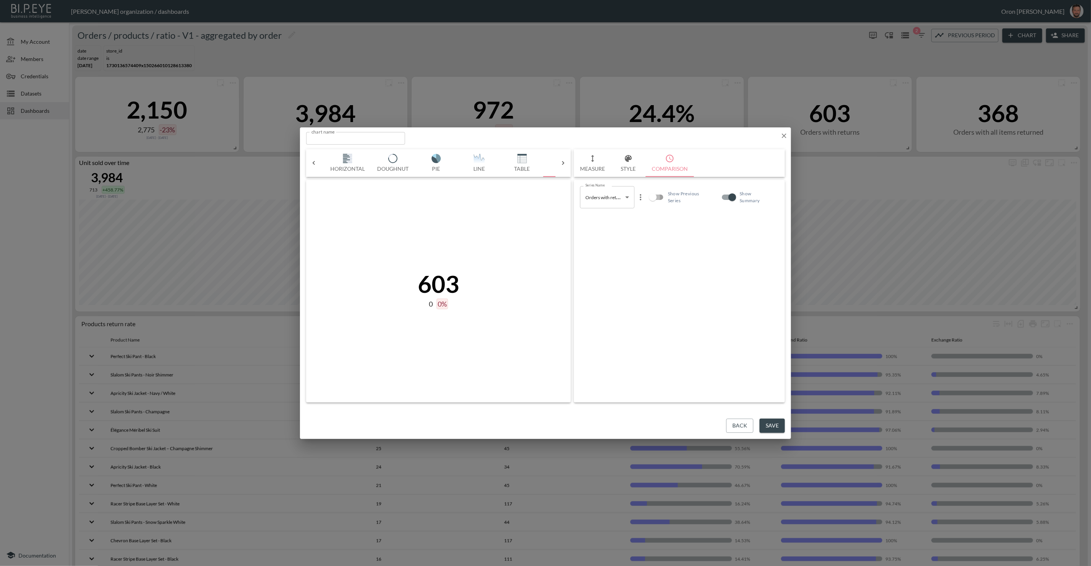
drag, startPoint x: 660, startPoint y: 197, endPoint x: 676, endPoint y: 237, distance: 43.0
click at [644, 197] on input "Show Previous Series" at bounding box center [653, 197] width 44 height 15
checkbox input "true"
click at [644, 135] on icon "button" at bounding box center [785, 136] width 8 height 8
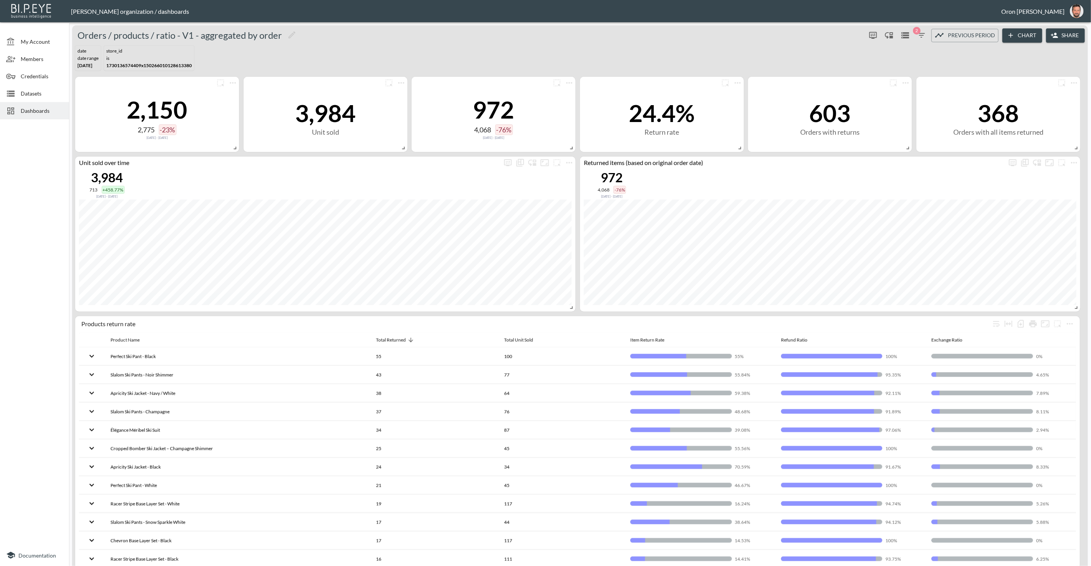
click at [172, 64] on span "1730136574409x150266010128613380" at bounding box center [149, 66] width 86 height 6
copy span "1730136574409x150266010128613380"
click at [40, 75] on span "Credentials" at bounding box center [42, 76] width 42 height 8
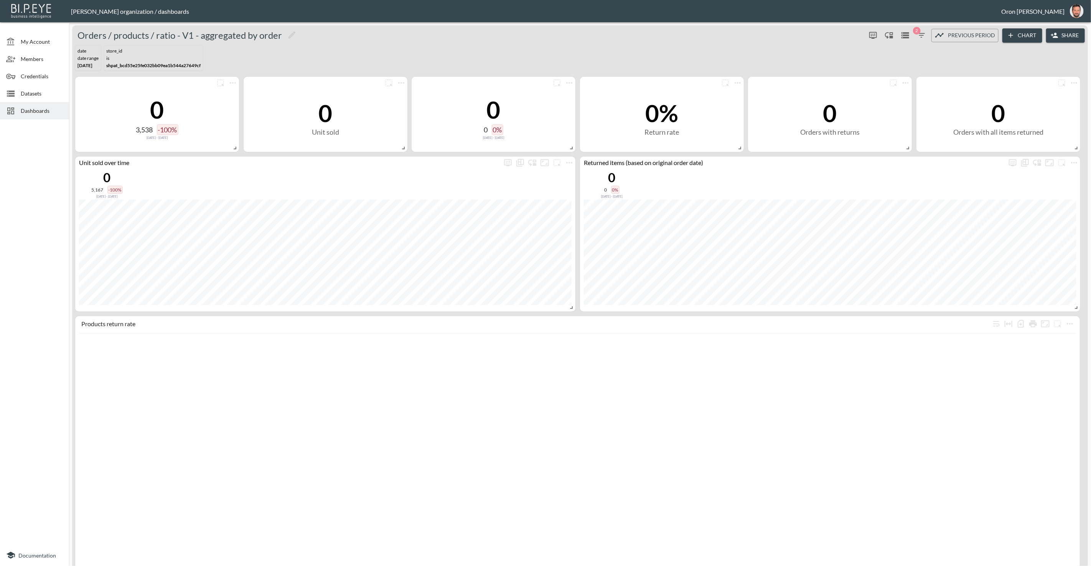
scroll to position [2, 0]
click at [644, 34] on icon "button" at bounding box center [921, 33] width 9 height 9
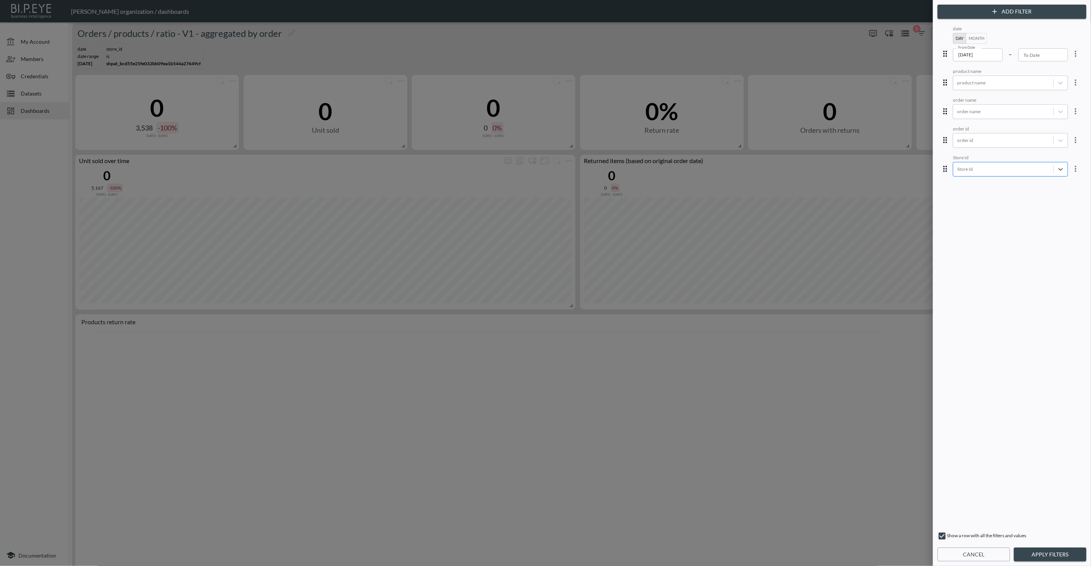
drag, startPoint x: 1042, startPoint y: 168, endPoint x: 999, endPoint y: 170, distance: 43.4
click at [644, 170] on div at bounding box center [1004, 168] width 92 height 7
paste input "1730136574409x150266010128613380"
type input "1730136574409x150266010128613380"
drag, startPoint x: 1048, startPoint y: 555, endPoint x: 1047, endPoint y: 550, distance: 4.6
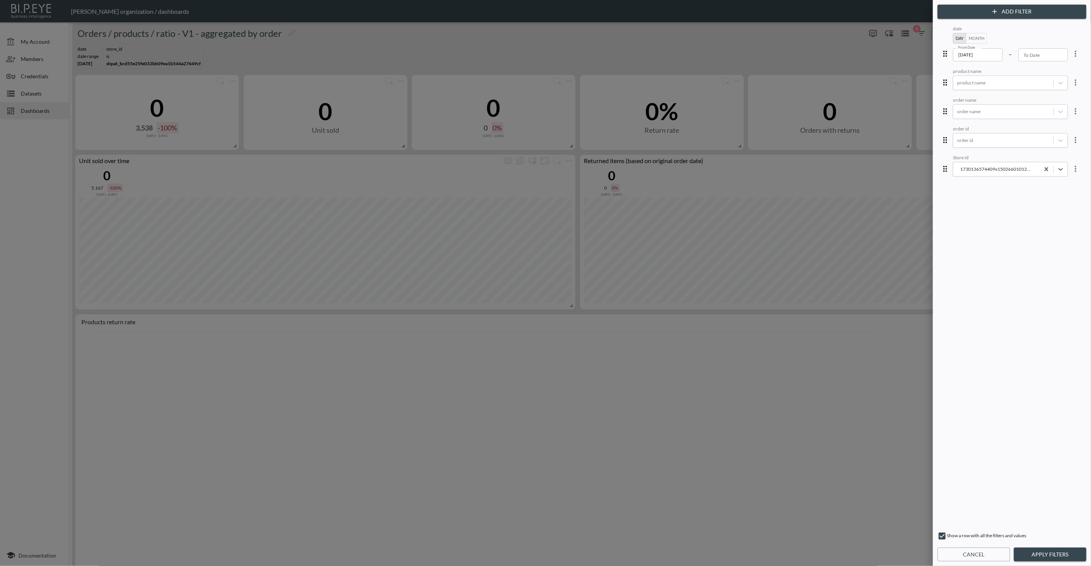
click at [644, 365] on button "Apply Filters" at bounding box center [1050, 555] width 73 height 14
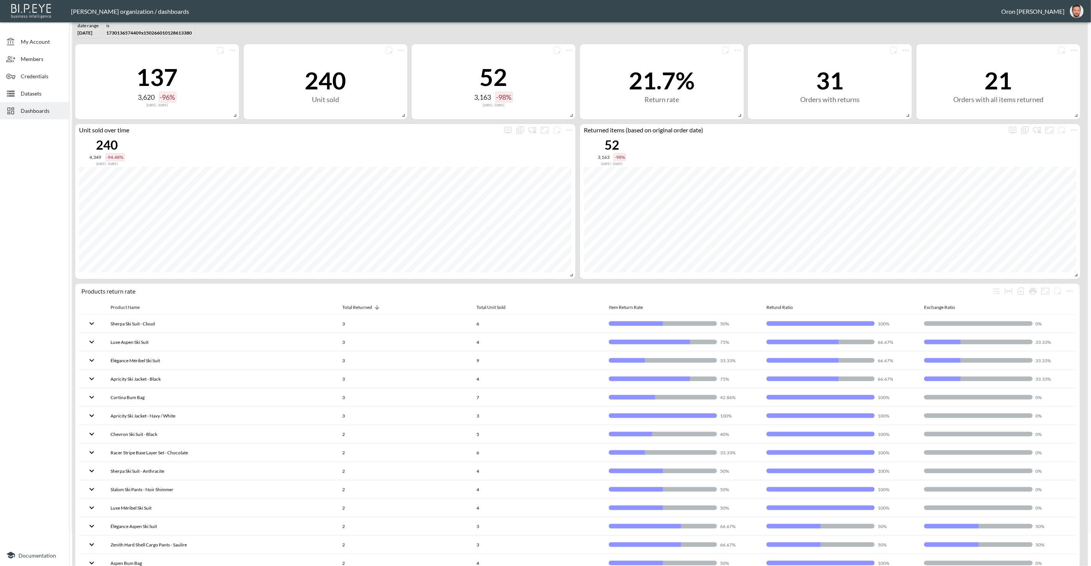
scroll to position [32, 0]
